Goal: Navigation & Orientation: Find specific page/section

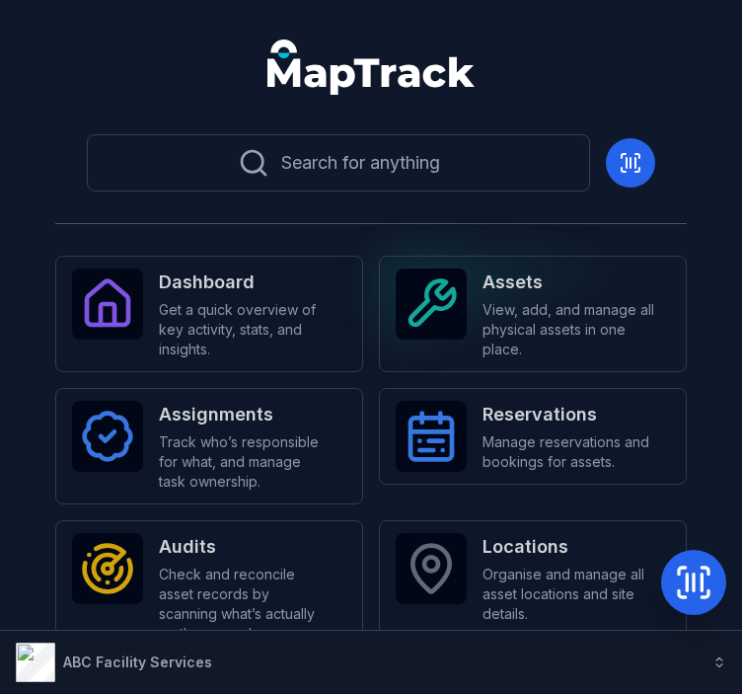
click at [523, 327] on span "View, add, and manage all physical assets in one place." at bounding box center [569, 329] width 172 height 59
